Goal: Task Accomplishment & Management: Manage account settings

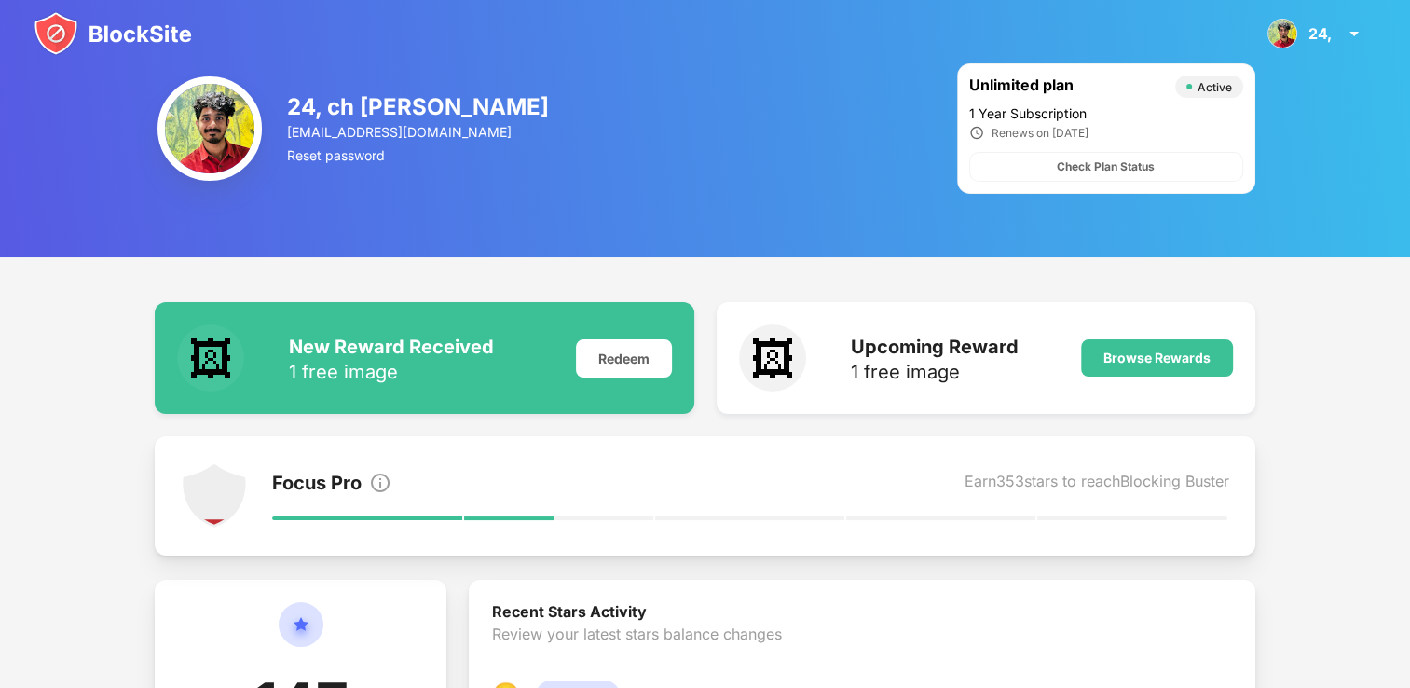
click at [120, 34] on img at bounding box center [113, 33] width 158 height 45
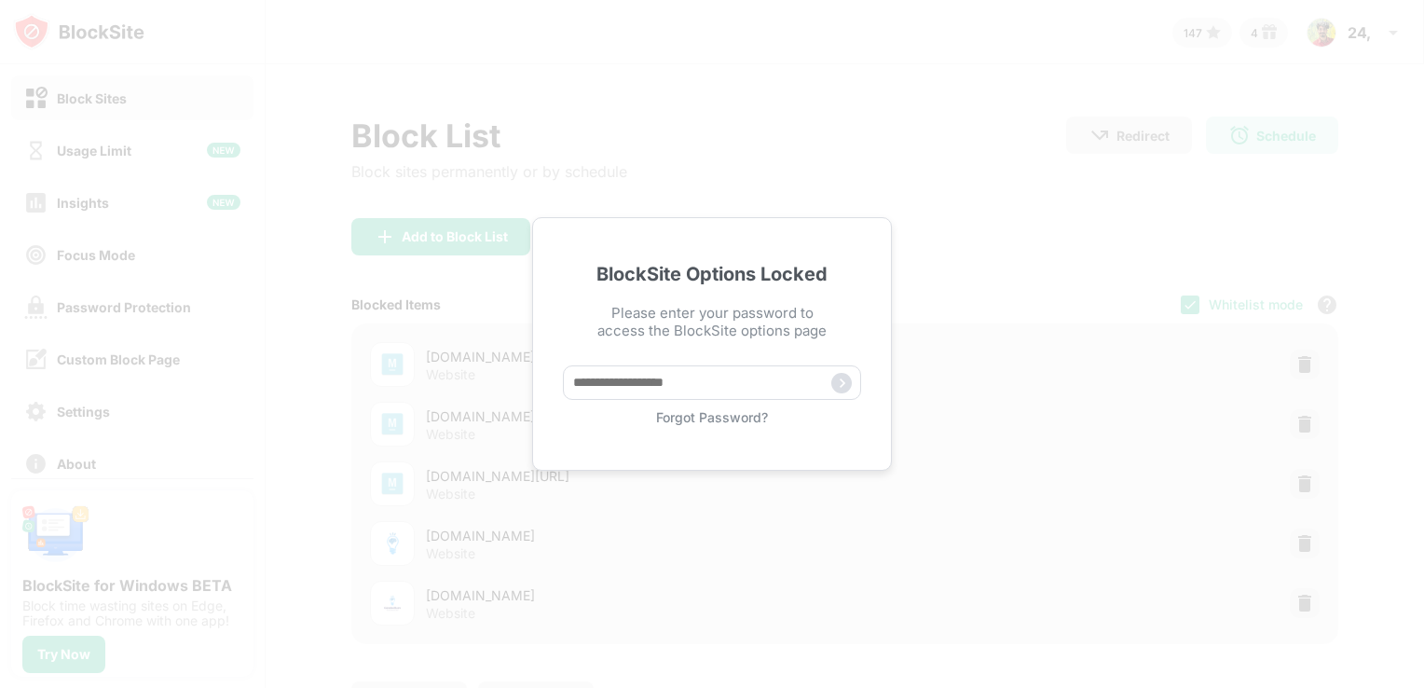
click at [689, 429] on div "BlockSite Options Locked Please enter your password to access the BlockSite opt…" at bounding box center [712, 343] width 360 height 253
click at [694, 425] on div "BlockSite Options Locked Please enter your password to access the BlockSite opt…" at bounding box center [712, 343] width 360 height 253
click at [665, 416] on div "Forgot Password?" at bounding box center [712, 417] width 298 height 16
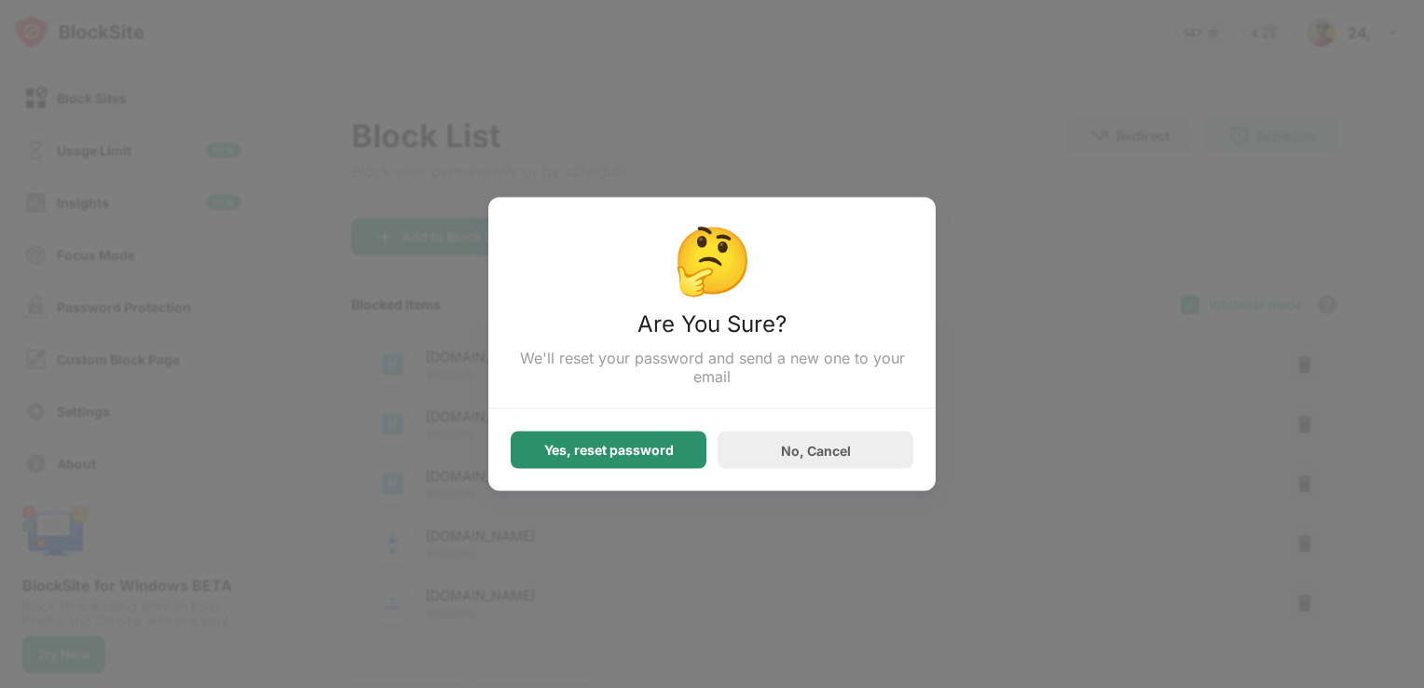
click at [648, 457] on div "Yes, reset password" at bounding box center [609, 450] width 130 height 15
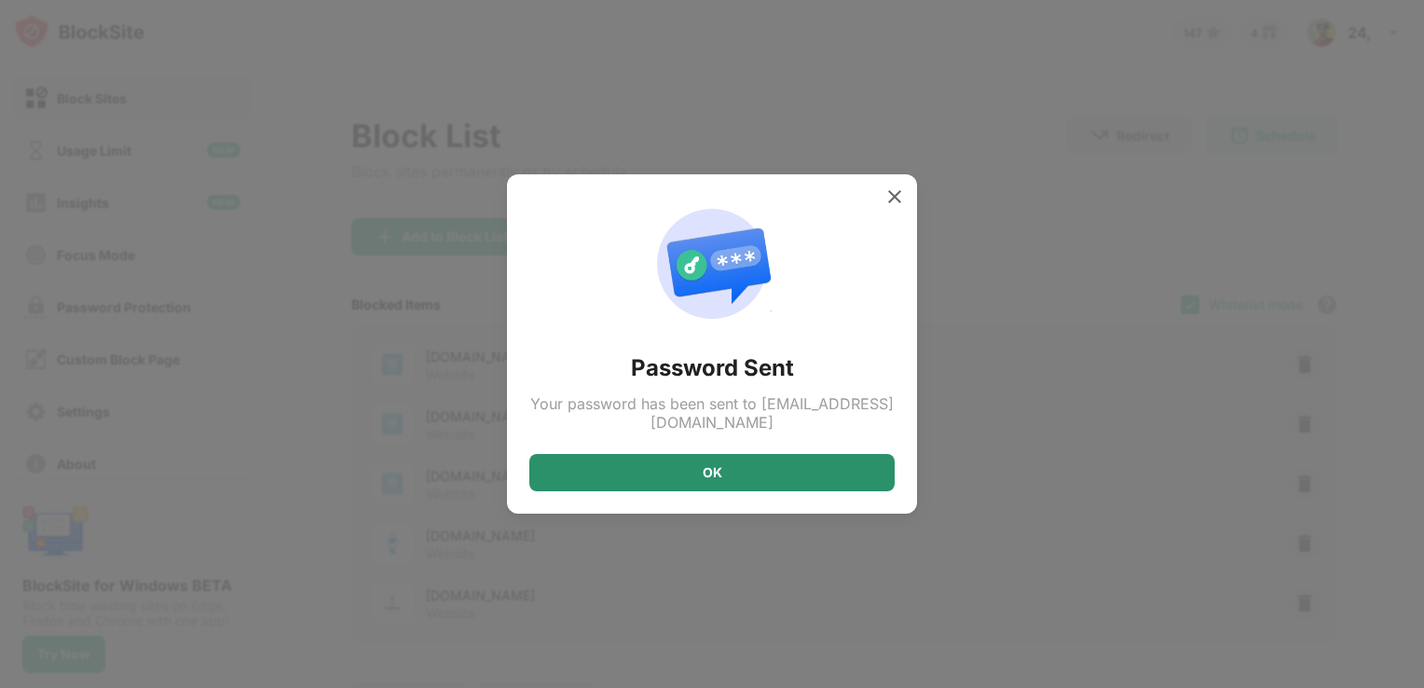
click at [701, 459] on div "OK" at bounding box center [711, 472] width 365 height 37
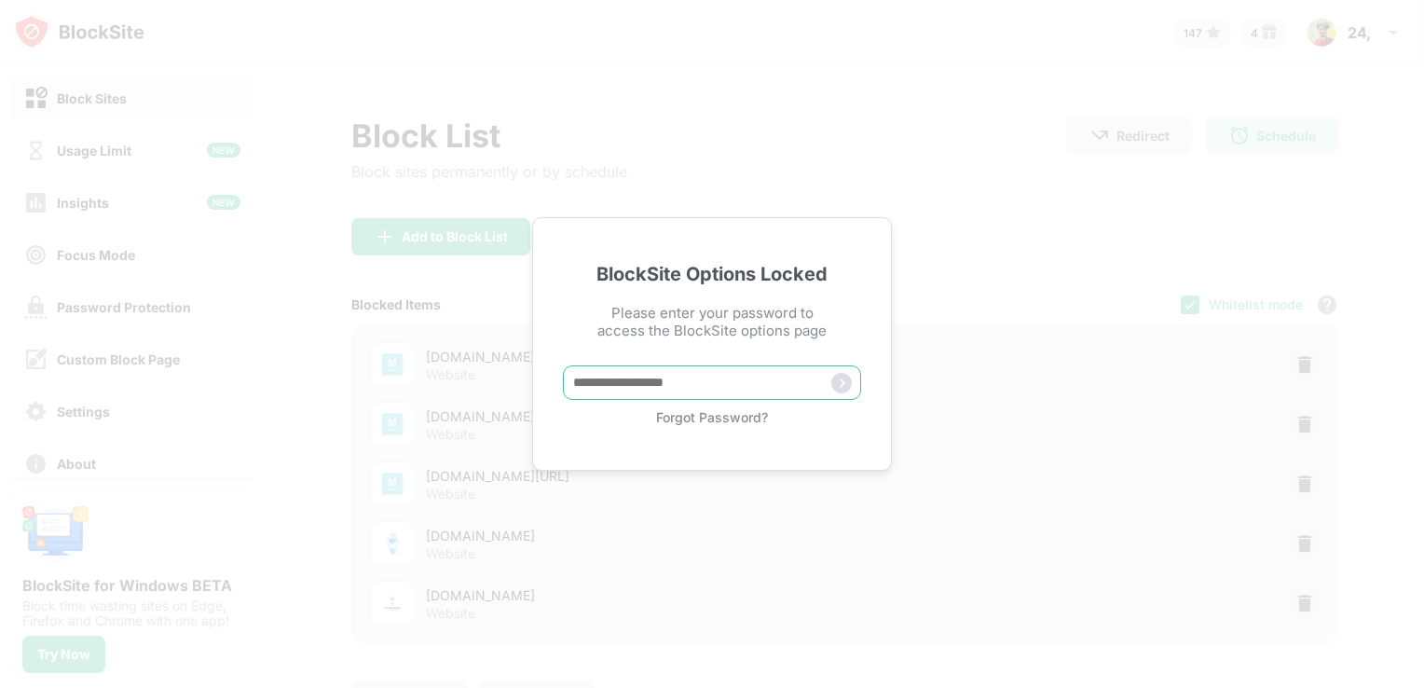
click at [683, 367] on input "text" at bounding box center [712, 382] width 298 height 34
type input "*****"
click at [842, 383] on img at bounding box center [841, 383] width 20 height 20
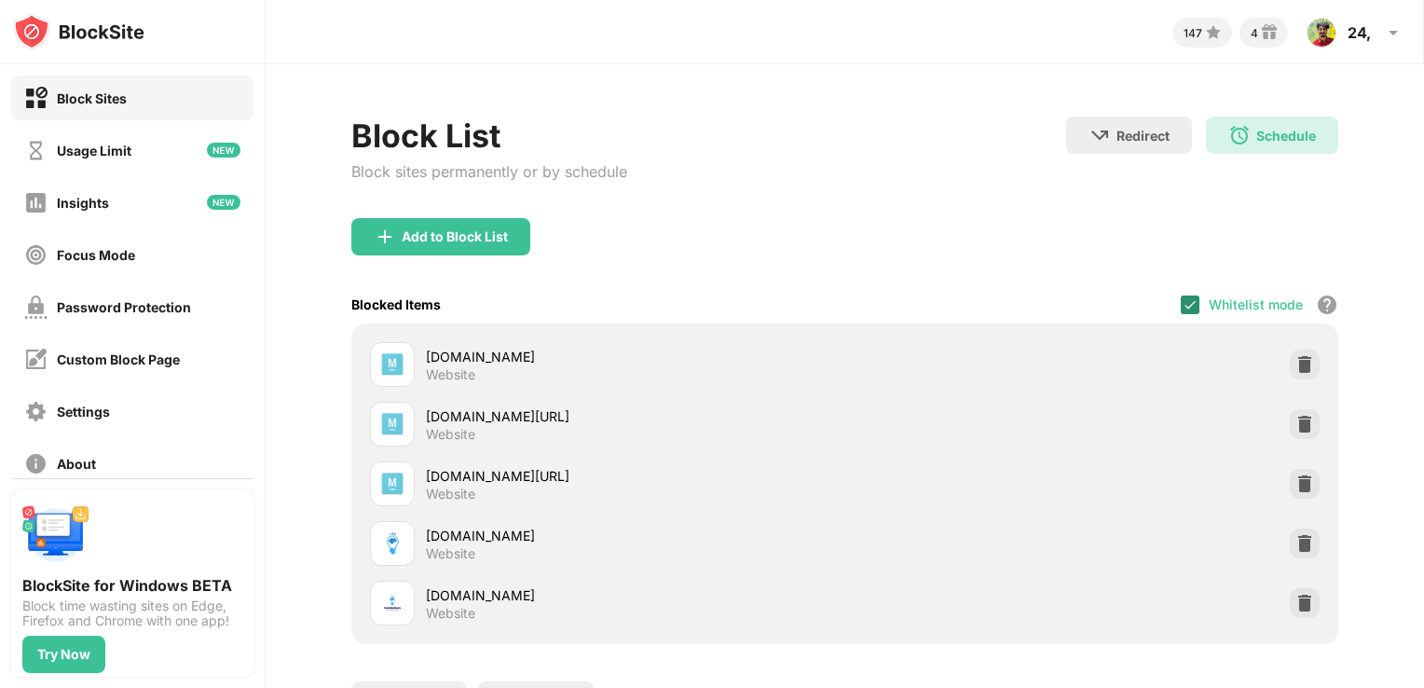
click at [1182, 297] on img at bounding box center [1189, 304] width 15 height 15
click at [1289, 367] on div at bounding box center [1304, 364] width 30 height 30
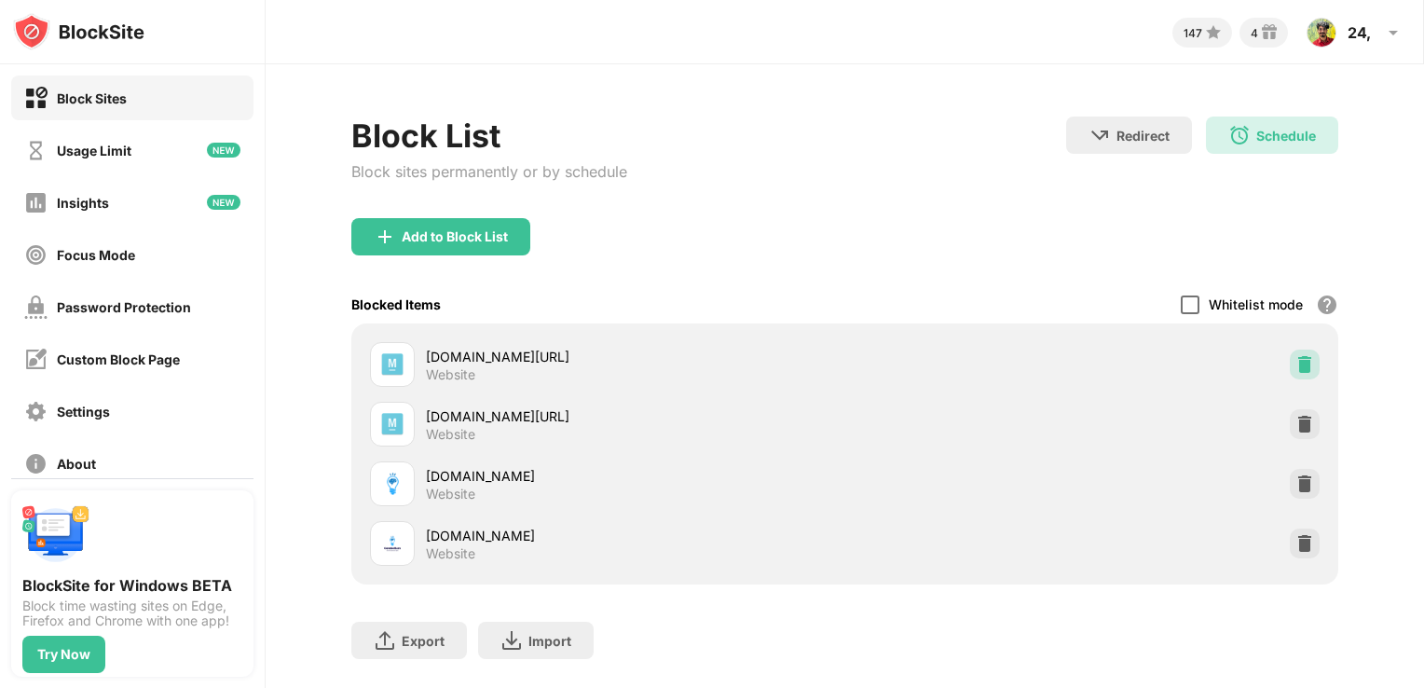
click at [1289, 367] on div at bounding box center [1304, 364] width 30 height 30
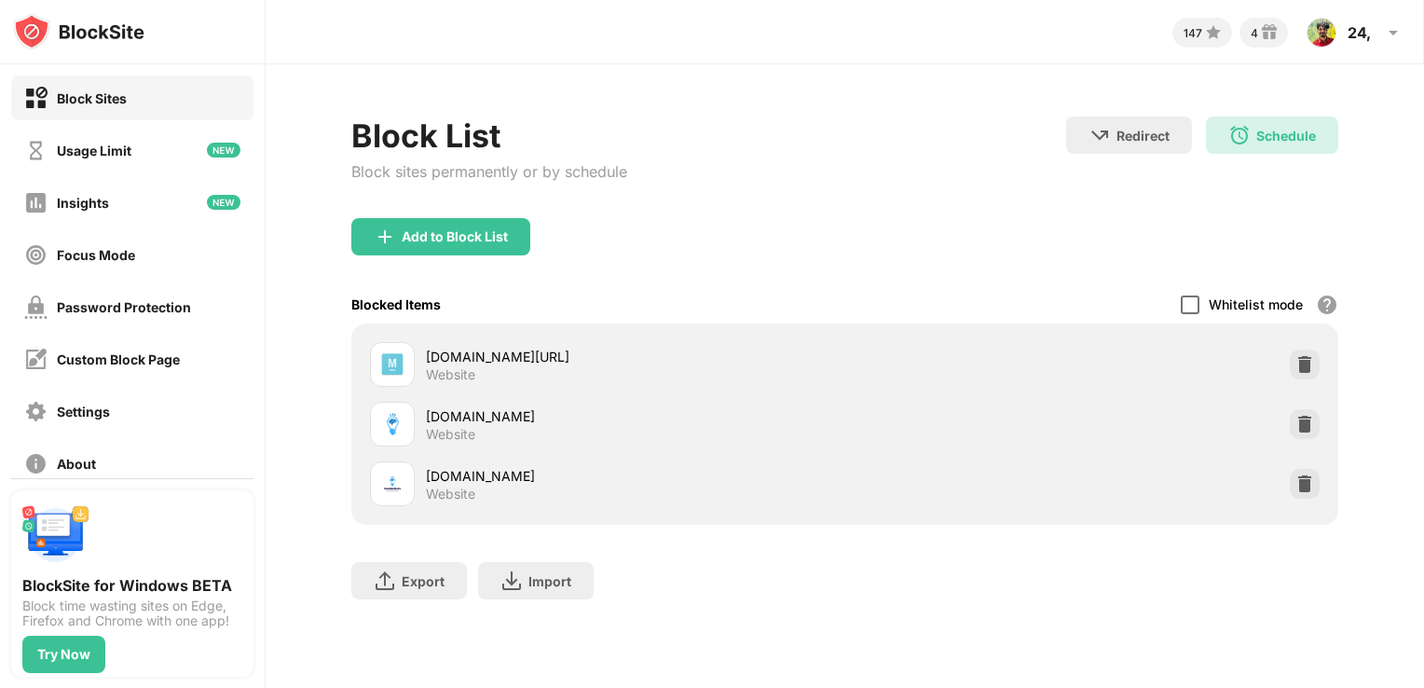
click at [1275, 367] on div "[DOMAIN_NAME][URL] Website" at bounding box center [844, 364] width 965 height 60
click at [1302, 376] on div at bounding box center [1304, 364] width 30 height 30
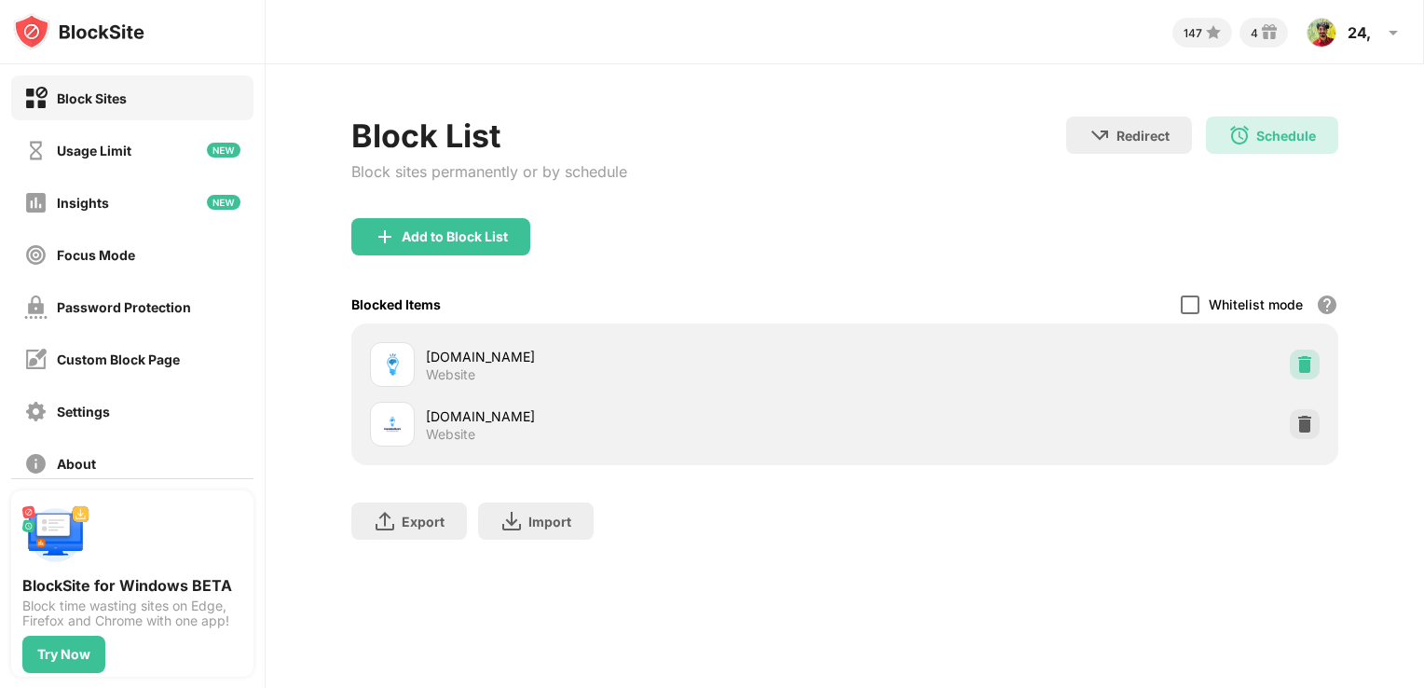
click at [1302, 376] on div at bounding box center [1304, 364] width 30 height 30
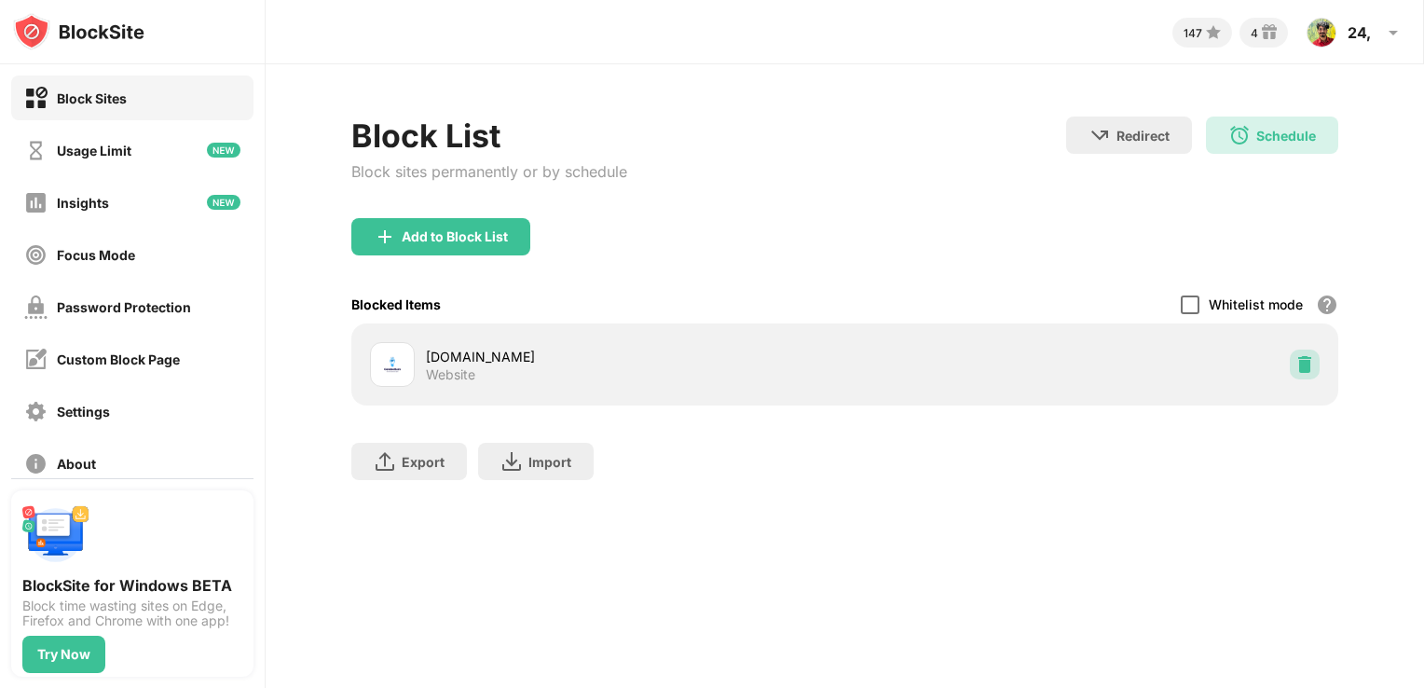
click at [1302, 376] on div at bounding box center [1304, 364] width 30 height 30
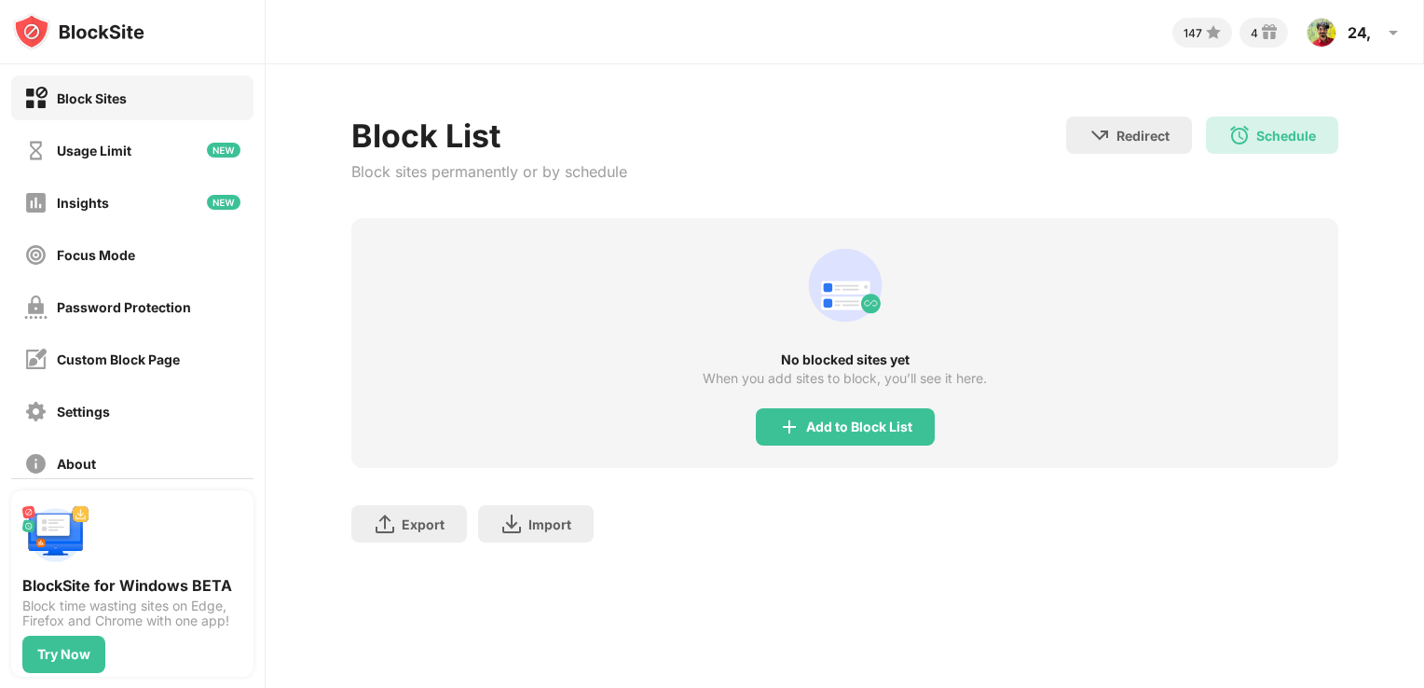
click at [172, 330] on div "Block Sites Usage Limit Insights Focus Mode Password Protection Custom Block Pa…" at bounding box center [132, 280] width 265 height 432
click at [164, 314] on div "Password Protection" at bounding box center [107, 306] width 167 height 23
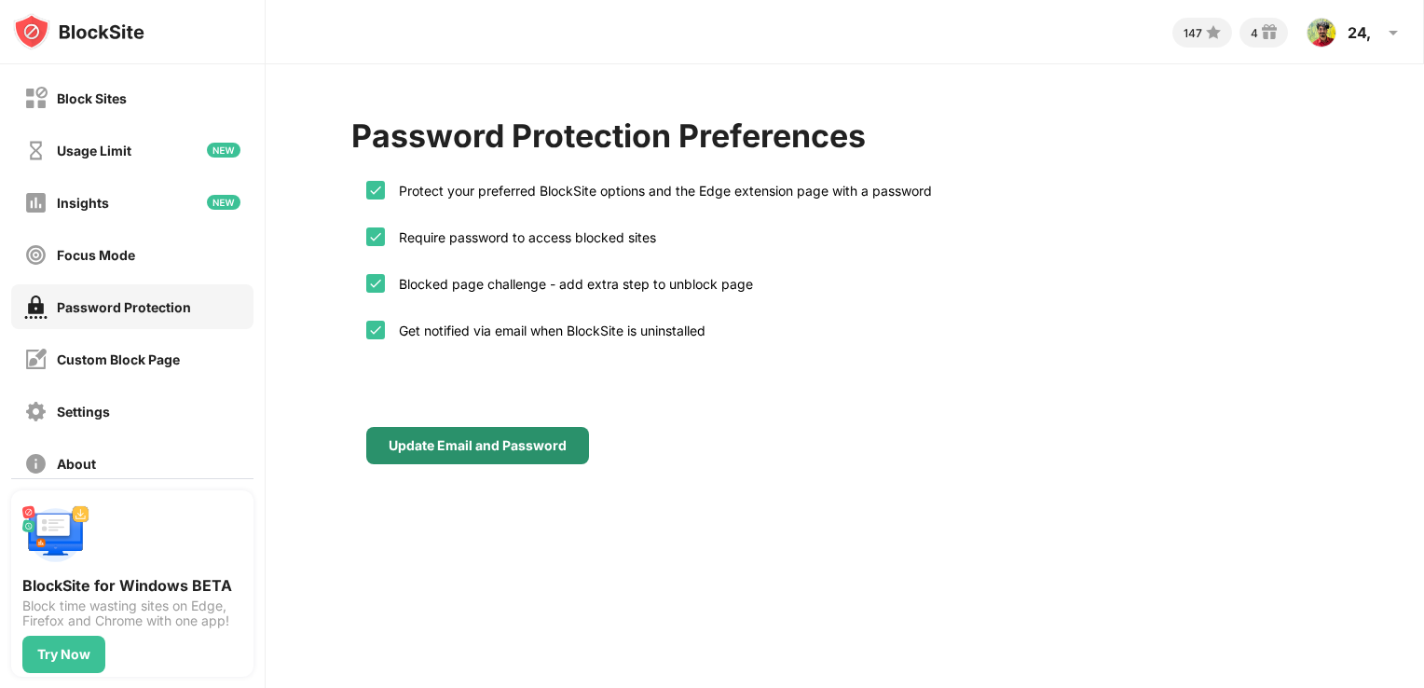
click at [396, 438] on div "Update Email and Password" at bounding box center [478, 445] width 178 height 15
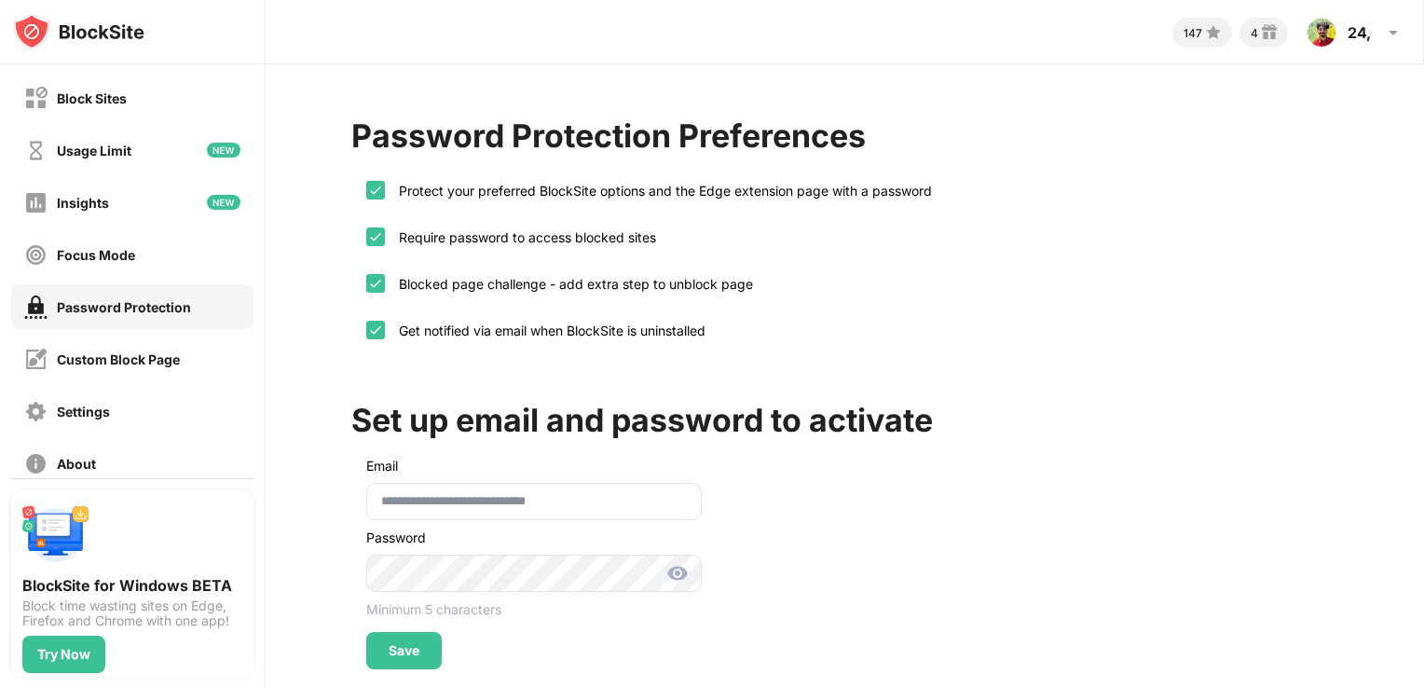
click at [667, 567] on img at bounding box center [677, 573] width 22 height 22
click at [410, 632] on div "Save" at bounding box center [403, 650] width 75 height 37
